Goal: Find specific page/section: Find specific page/section

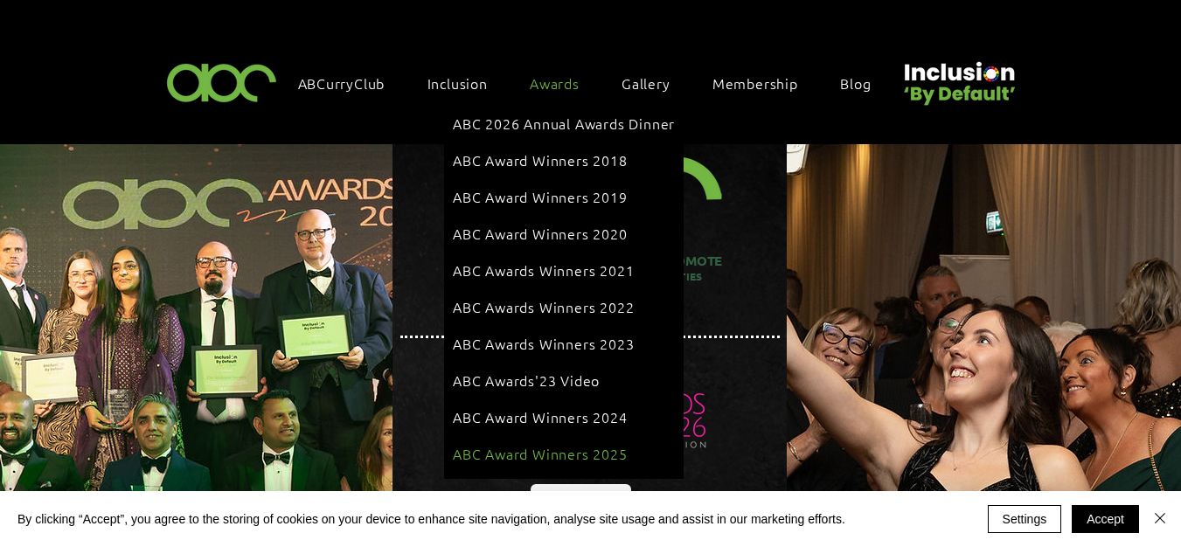
click at [518, 444] on span "ABC Award Winners 2025" at bounding box center [540, 453] width 175 height 19
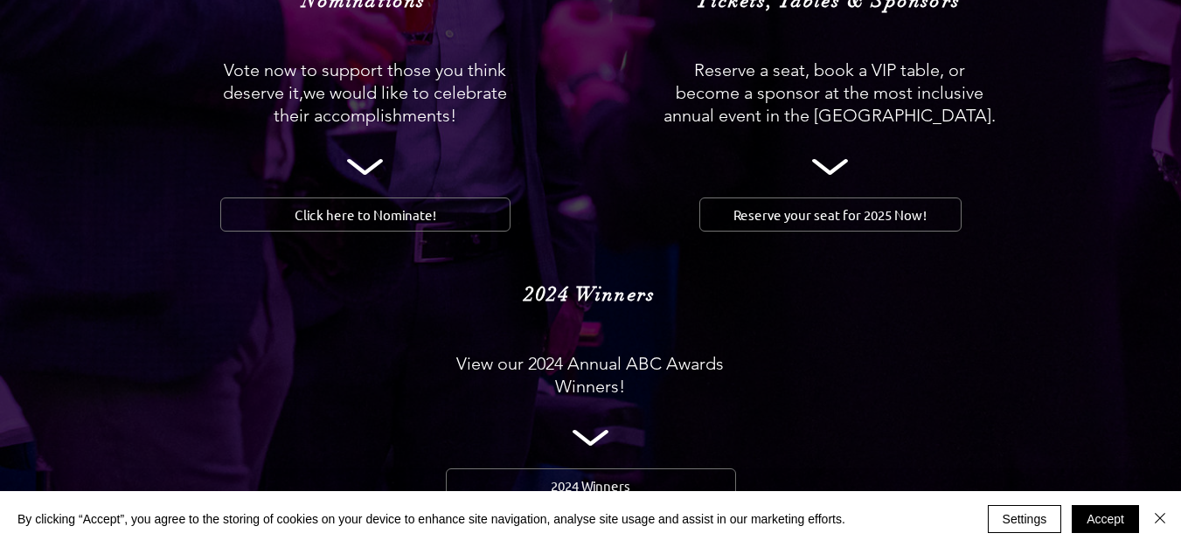
scroll to position [2011, 0]
